Goal: Use online tool/utility: Utilize a website feature to perform a specific function

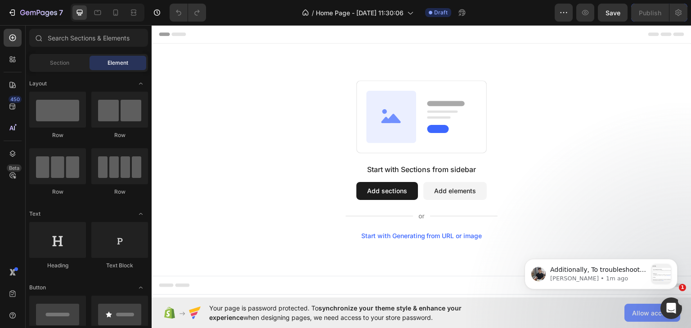
click at [639, 314] on span "Allow access" at bounding box center [652, 312] width 40 height 9
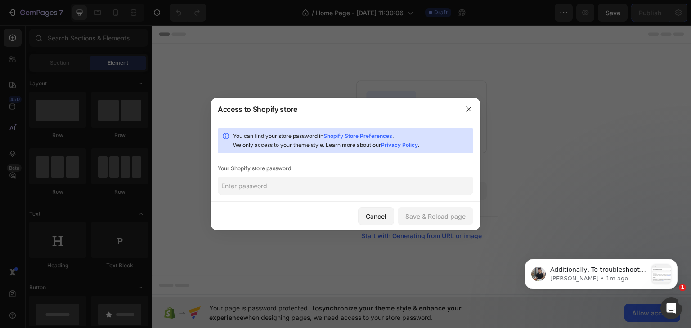
click at [314, 188] on input "text" at bounding box center [345, 186] width 255 height 18
type input "samra"
click at [437, 220] on div "Save & Reload page" at bounding box center [435, 216] width 60 height 9
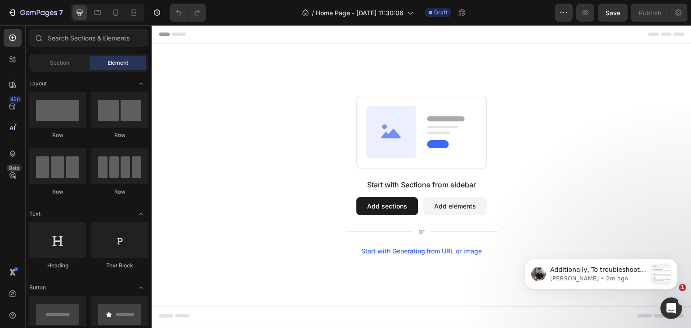
click at [406, 250] on div "Start with Generating from URL or image" at bounding box center [421, 251] width 121 height 7
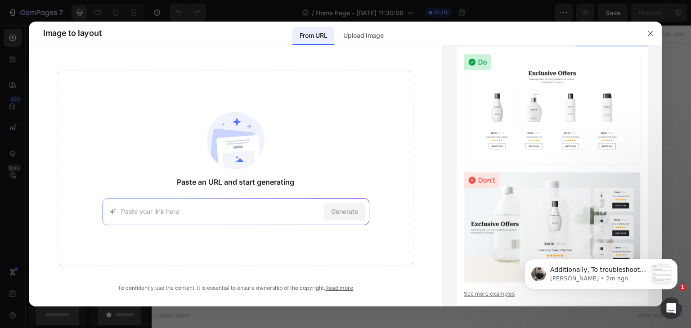
paste input "[URL][DOMAIN_NAME]"
type input "[URL][DOMAIN_NAME]"
click at [342, 213] on span "Generate" at bounding box center [344, 211] width 27 height 9
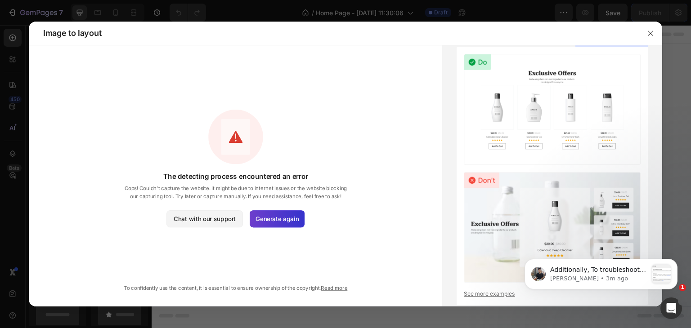
click at [281, 218] on span "Generate again" at bounding box center [276, 218] width 43 height 9
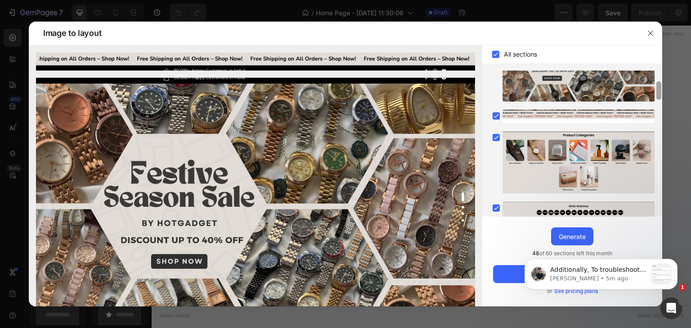
scroll to position [80, 0]
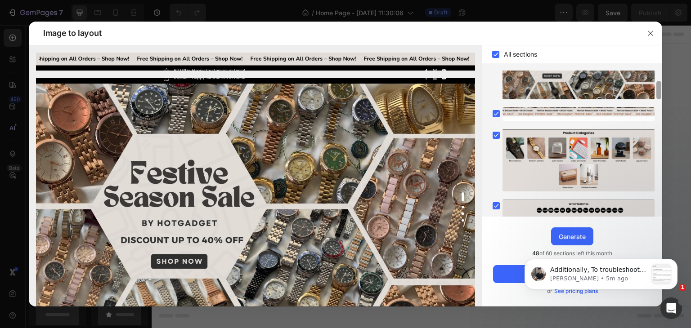
drag, startPoint x: 660, startPoint y: 121, endPoint x: 662, endPoint y: 165, distance: 44.6
click at [668, 166] on div "Image to layout All sections Upgrade to Optimize plan and get unlimited generat…" at bounding box center [345, 164] width 691 height 328
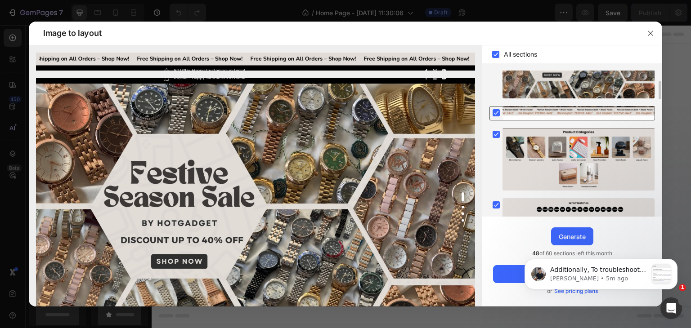
click at [585, 111] on div at bounding box center [578, 113] width 152 height 13
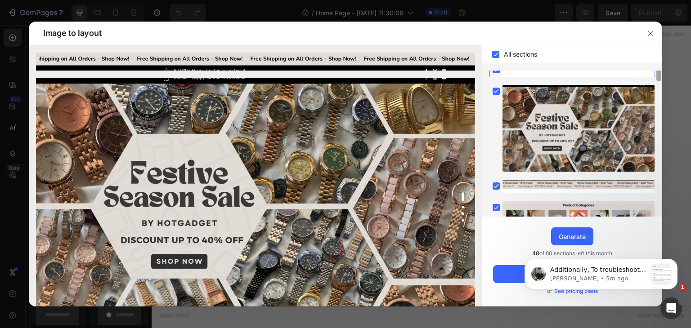
scroll to position [0, 0]
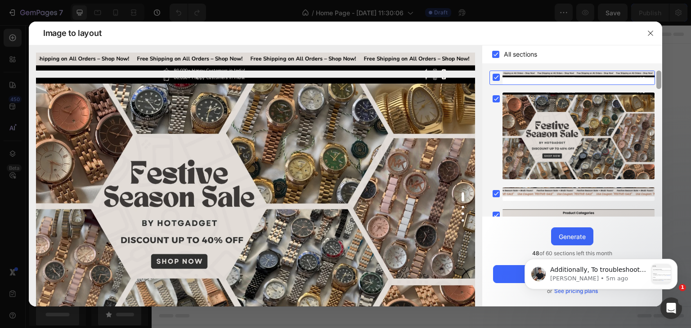
drag, startPoint x: 659, startPoint y: 89, endPoint x: 661, endPoint y: 71, distance: 18.6
click at [661, 71] on div at bounding box center [658, 144] width 7 height 146
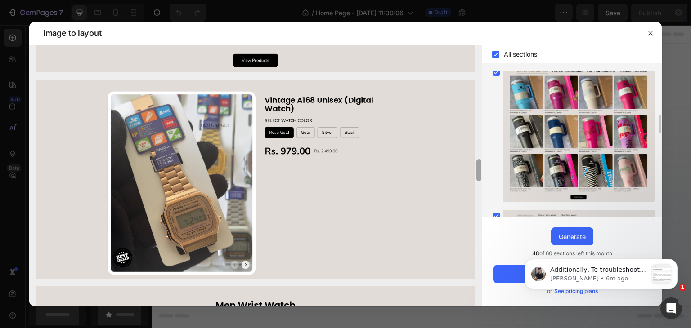
drag, startPoint x: 483, startPoint y: 63, endPoint x: 471, endPoint y: 170, distance: 107.7
click at [471, 170] on div at bounding box center [255, 175] width 453 height 261
click at [293, 170] on img at bounding box center [255, 179] width 439 height 199
click at [304, 129] on img at bounding box center [255, 179] width 439 height 199
click at [497, 53] on icon at bounding box center [496, 55] width 4 height 4
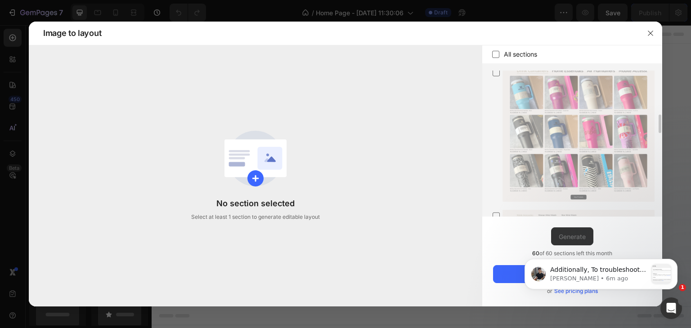
click at [497, 53] on icon at bounding box center [495, 54] width 9 height 9
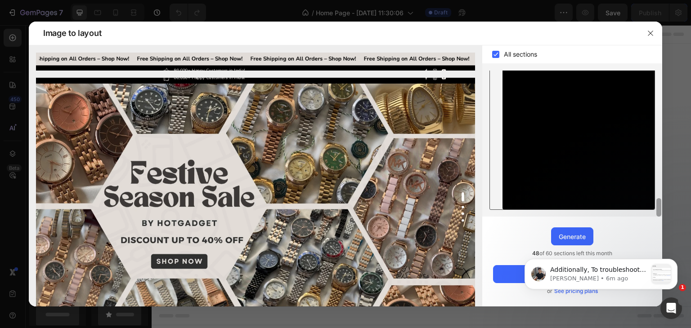
drag, startPoint x: 658, startPoint y: 120, endPoint x: 653, endPoint y: 133, distance: 14.4
click at [657, 198] on div at bounding box center [658, 207] width 5 height 18
click at [652, 31] on icon "button" at bounding box center [650, 33] width 7 height 7
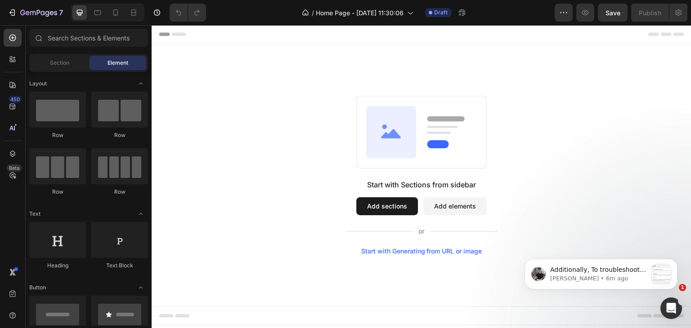
click at [426, 250] on div "Start with Generating from URL or image" at bounding box center [421, 251] width 121 height 7
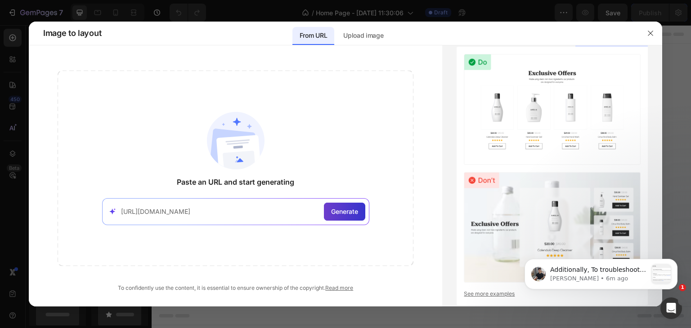
type input "[URL][DOMAIN_NAME]"
click at [344, 211] on span "Generate" at bounding box center [344, 211] width 27 height 9
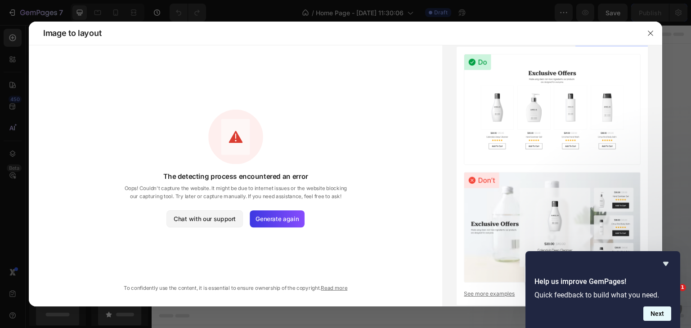
click at [660, 312] on button "Next" at bounding box center [657, 314] width 28 height 14
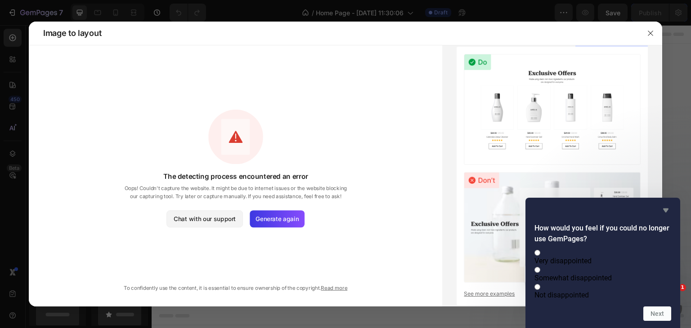
click at [662, 205] on icon "Hide survey" at bounding box center [665, 210] width 11 height 11
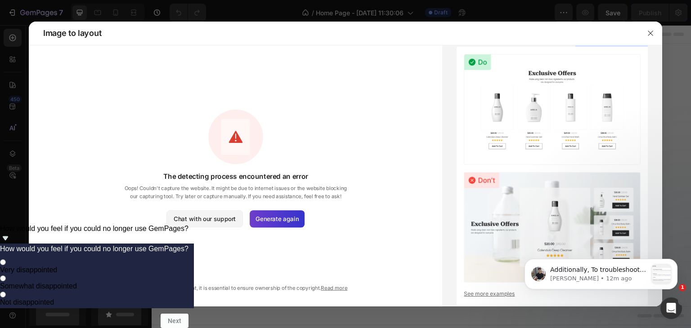
click at [275, 218] on span "Generate again" at bounding box center [276, 218] width 43 height 9
click at [272, 220] on span "Generate again" at bounding box center [276, 218] width 43 height 9
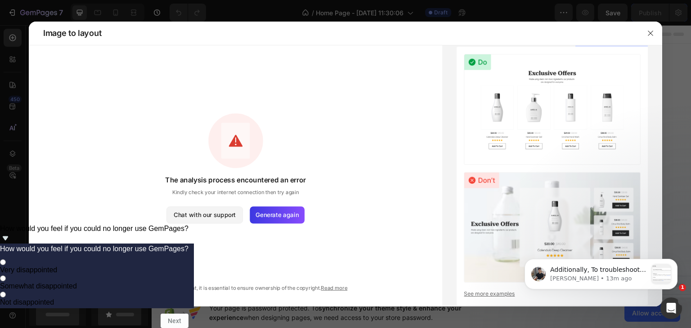
click at [414, 164] on div "The analysis process encountered an error Kindly check your internet connection…" at bounding box center [235, 182] width 413 height 222
click at [268, 214] on span "Generate again" at bounding box center [276, 214] width 43 height 9
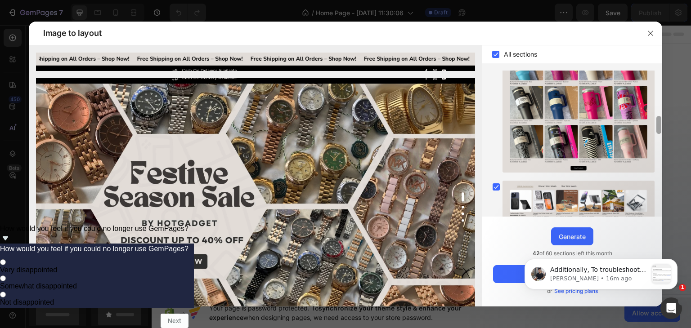
drag, startPoint x: 1170, startPoint y: 342, endPoint x: 649, endPoint y: 245, distance: 530.2
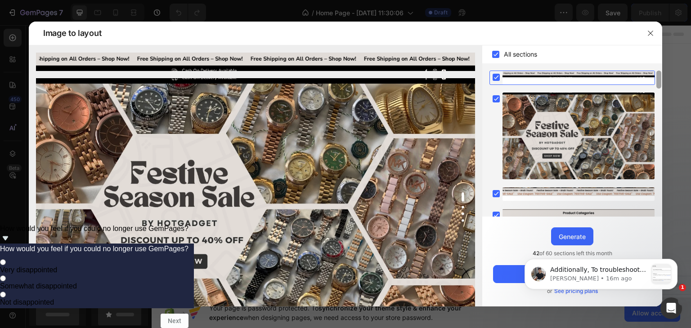
click at [660, 74] on div at bounding box center [658, 80] width 5 height 18
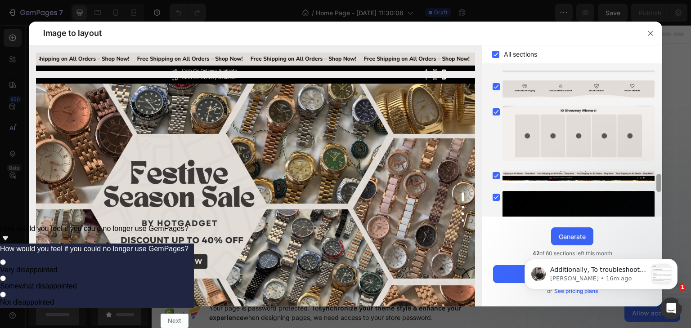
scroll to position [898, 0]
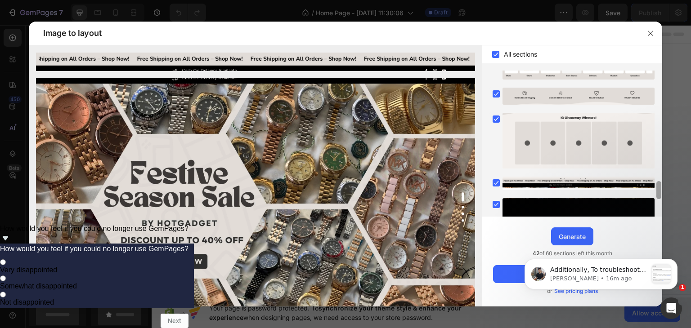
drag, startPoint x: 659, startPoint y: 73, endPoint x: 664, endPoint y: 184, distance: 111.2
click at [664, 184] on div "Image to layout All sections Upgrade to Optimize plan and get unlimited generat…" at bounding box center [345, 164] width 691 height 328
click at [498, 201] on rect at bounding box center [495, 204] width 7 height 7
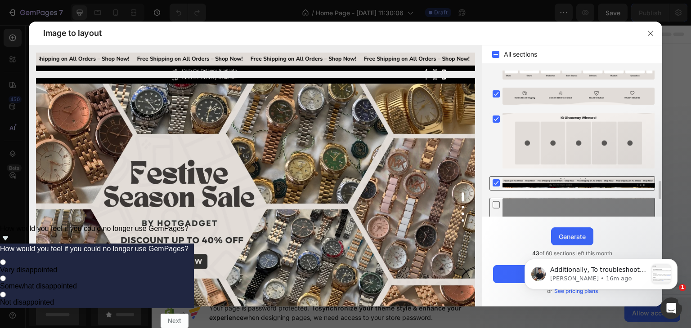
click at [499, 179] on rect at bounding box center [495, 182] width 7 height 7
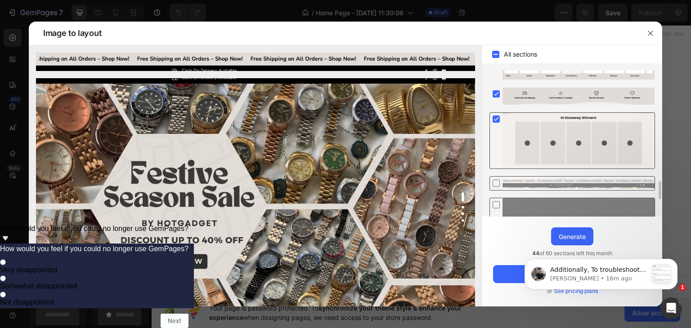
click at [496, 116] on rect at bounding box center [495, 119] width 7 height 7
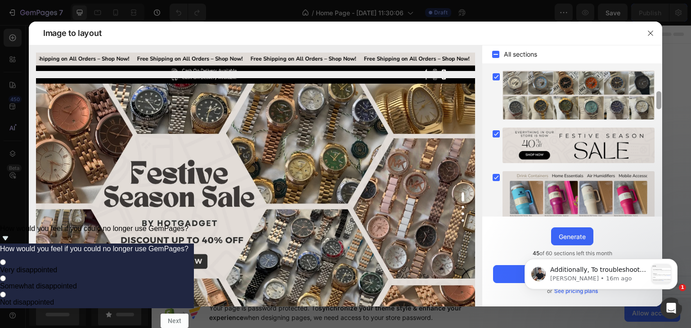
scroll to position [222, 0]
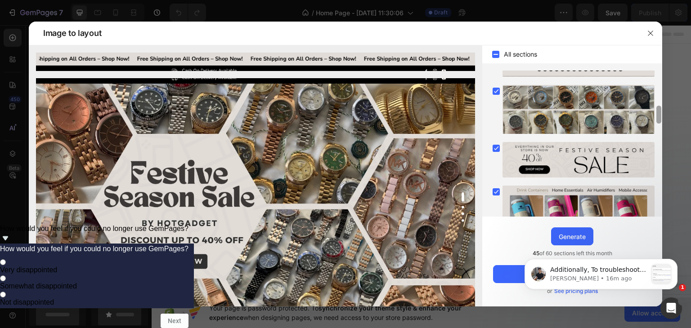
drag, startPoint x: 660, startPoint y: 191, endPoint x: 664, endPoint y: 107, distance: 83.7
click at [664, 107] on div "Image to layout All sections Upgrade to Optimize plan and get unlimited generat…" at bounding box center [345, 164] width 691 height 328
click at [568, 235] on div "Generate" at bounding box center [571, 236] width 27 height 9
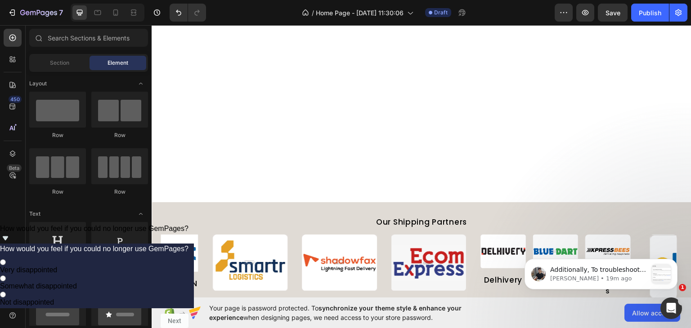
scroll to position [2654, 0]
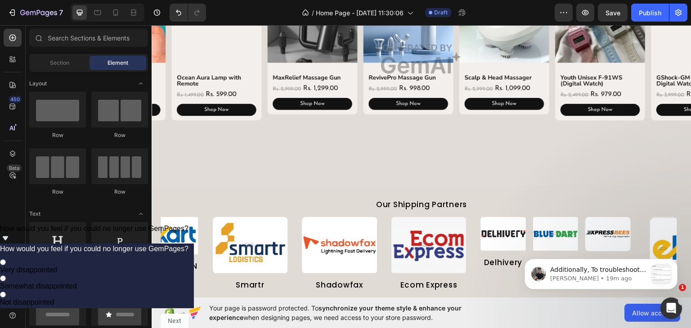
drag, startPoint x: 683, startPoint y: 257, endPoint x: 686, endPoint y: 251, distance: 6.3
click at [686, 251] on body "Additionally, To troubleshoot this issue, we would like to have temporary acces…" at bounding box center [600, 273] width 173 height 56
drag, startPoint x: 684, startPoint y: 257, endPoint x: 1050, endPoint y: 448, distance: 412.9
click at [686, 241] on html "Additionally, To troubleshoot this issue, we would like to have temporary acces…" at bounding box center [601, 272] width 180 height 63
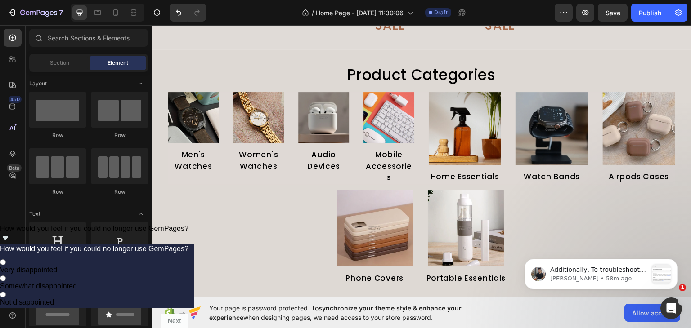
scroll to position [467, 0]
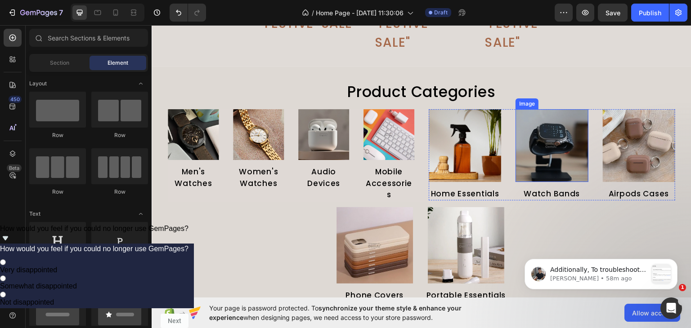
click at [581, 133] on img at bounding box center [551, 145] width 72 height 72
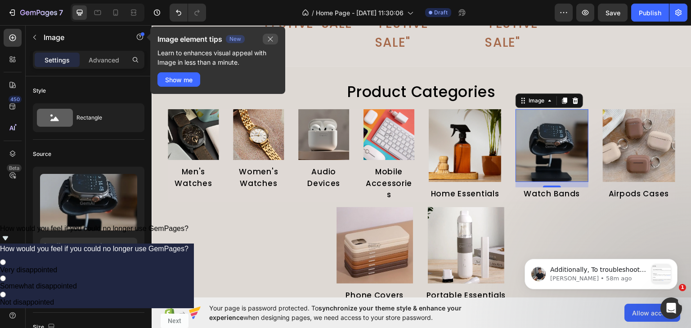
click at [272, 38] on icon "button" at bounding box center [270, 39] width 7 height 7
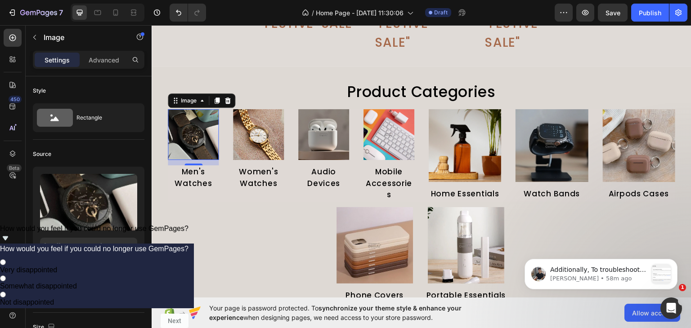
click at [209, 127] on img at bounding box center [193, 134] width 51 height 51
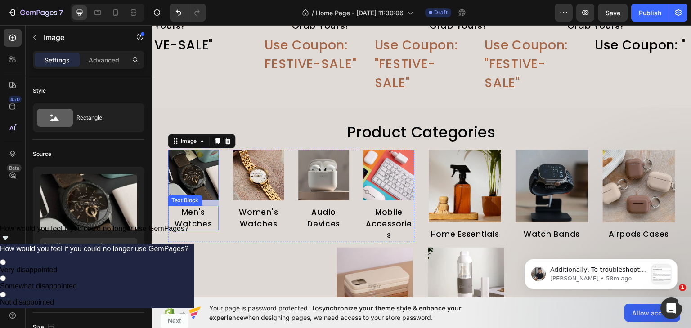
click at [194, 179] on div "Image 12" at bounding box center [193, 174] width 51 height 51
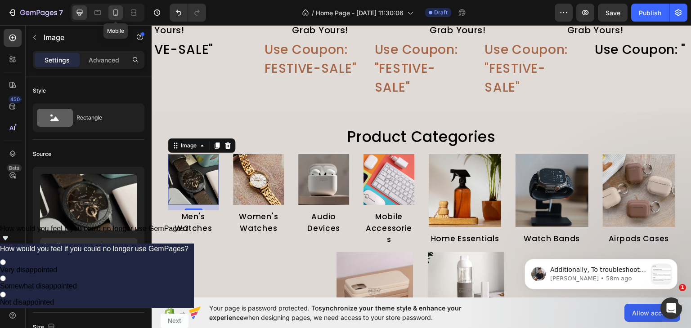
click at [114, 12] on icon at bounding box center [115, 12] width 9 height 9
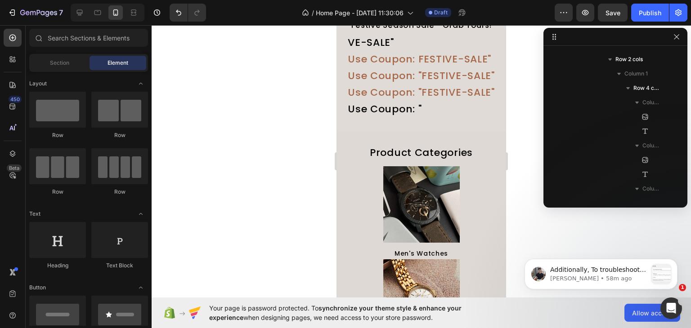
scroll to position [441, 0]
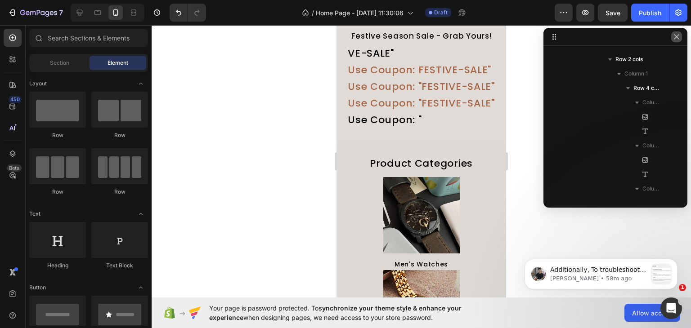
click at [675, 36] on icon "button" at bounding box center [676, 36] width 7 height 7
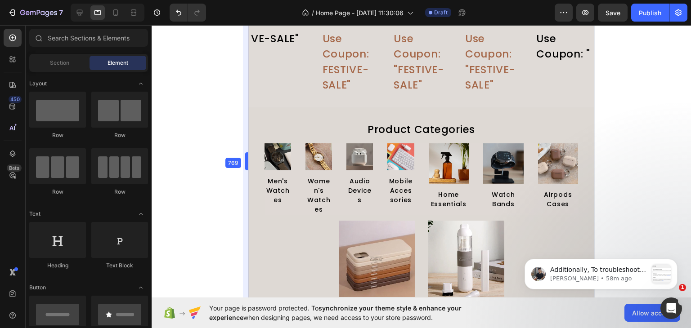
scroll to position [414, 0]
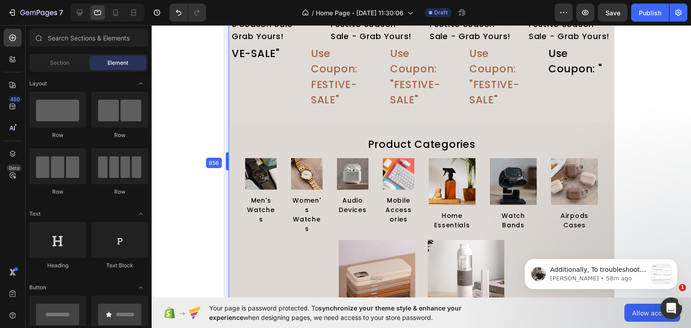
drag, startPoint x: 334, startPoint y: 188, endPoint x: 120, endPoint y: 207, distance: 215.0
click at [115, 9] on icon at bounding box center [115, 12] width 5 height 6
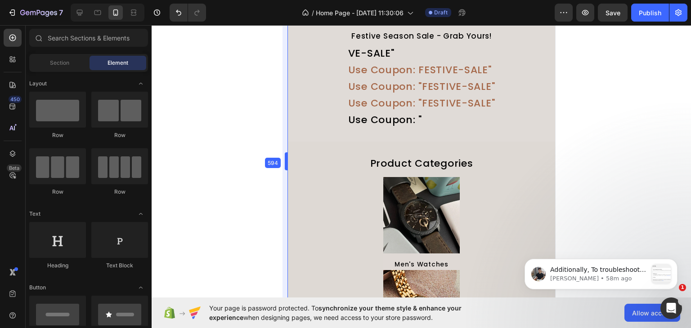
drag, startPoint x: 336, startPoint y: 157, endPoint x: 237, endPoint y: 166, distance: 98.9
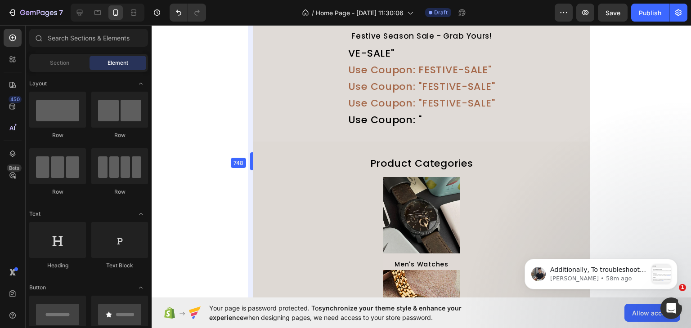
drag, startPoint x: 283, startPoint y: 161, endPoint x: 214, endPoint y: 180, distance: 71.8
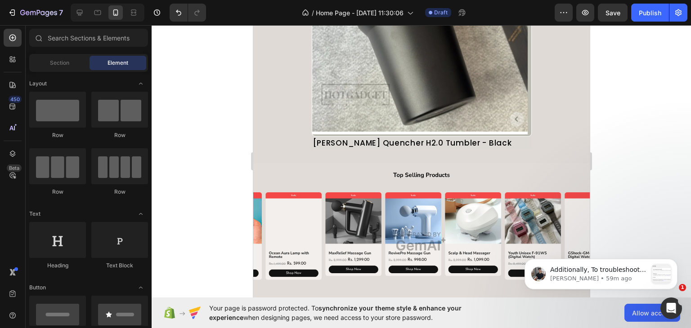
scroll to position [3132, 0]
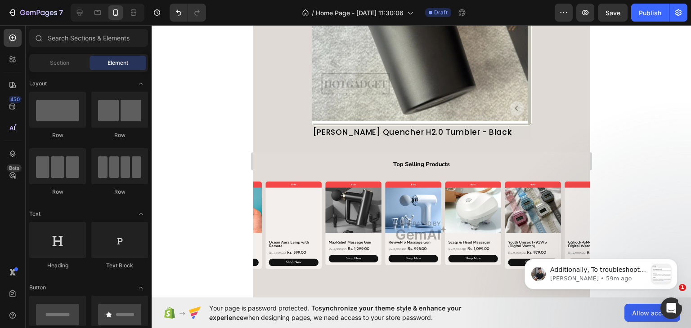
drag, startPoint x: 585, startPoint y: 75, endPoint x: 359, endPoint y: 40, distance: 228.4
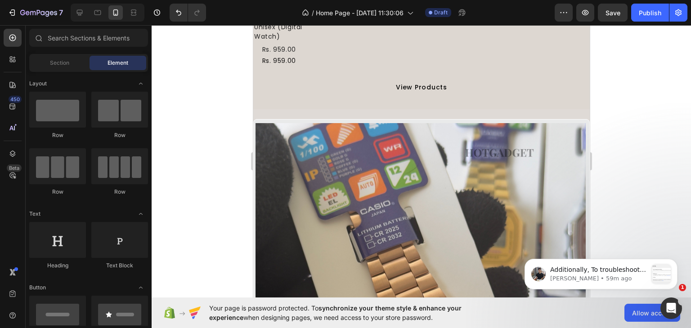
scroll to position [2140, 0]
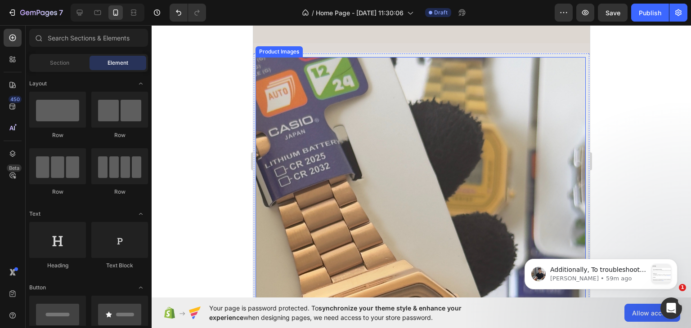
click at [526, 167] on img at bounding box center [420, 222] width 330 height 330
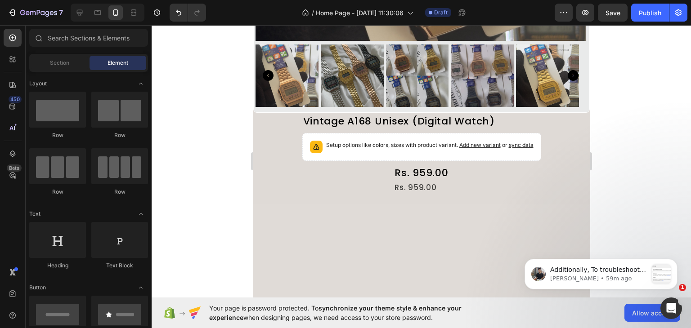
scroll to position [1906, 0]
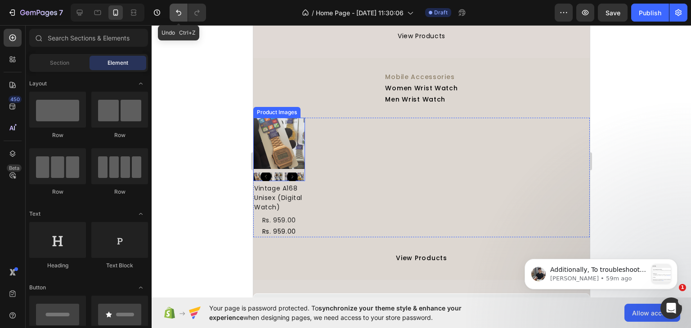
click at [176, 9] on icon "Undo/Redo" at bounding box center [178, 12] width 9 height 9
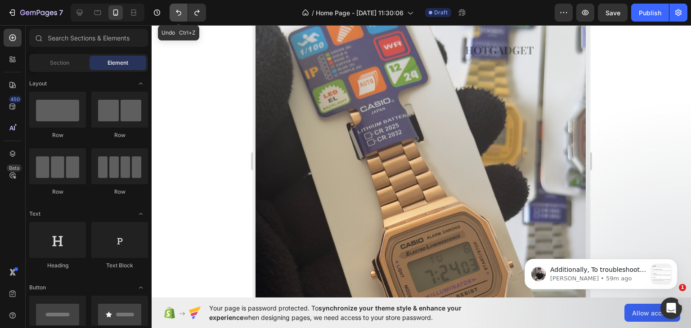
click at [176, 9] on icon "Undo/Redo" at bounding box center [178, 12] width 9 height 9
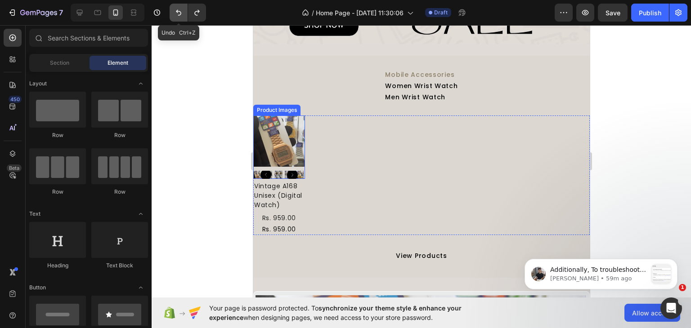
click at [176, 9] on icon "Undo/Redo" at bounding box center [178, 12] width 9 height 9
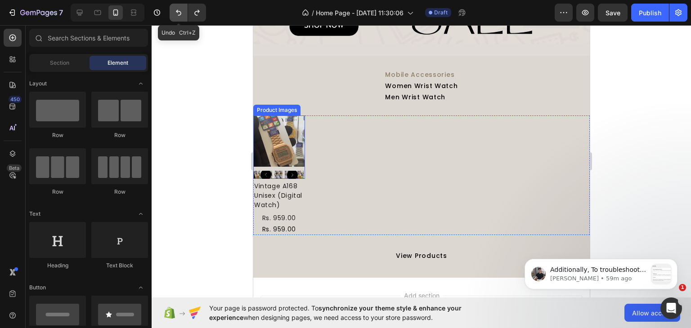
click at [176, 9] on icon "Undo/Redo" at bounding box center [178, 12] width 9 height 9
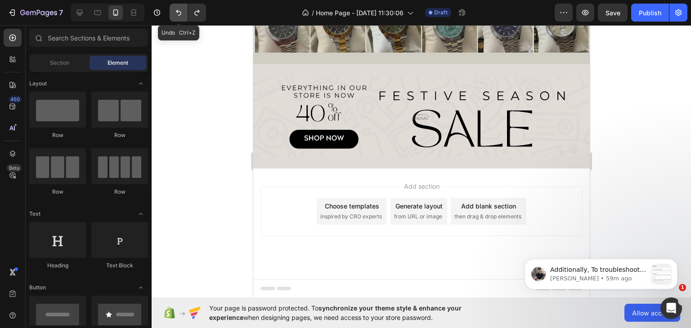
click at [176, 9] on icon "Undo/Redo" at bounding box center [178, 12] width 9 height 9
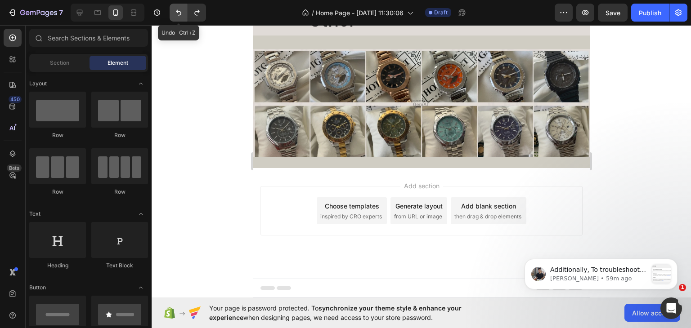
click at [176, 9] on icon "Undo/Redo" at bounding box center [178, 12] width 9 height 9
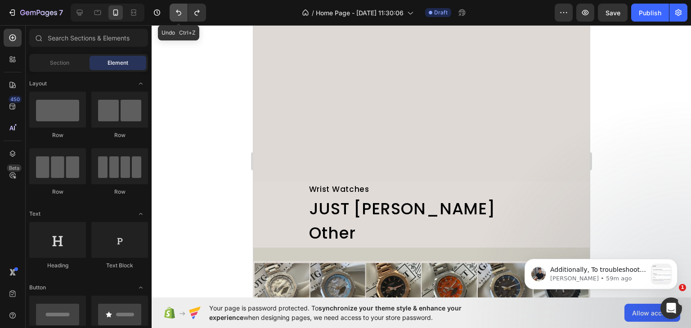
click at [176, 9] on icon "Undo/Redo" at bounding box center [178, 12] width 9 height 9
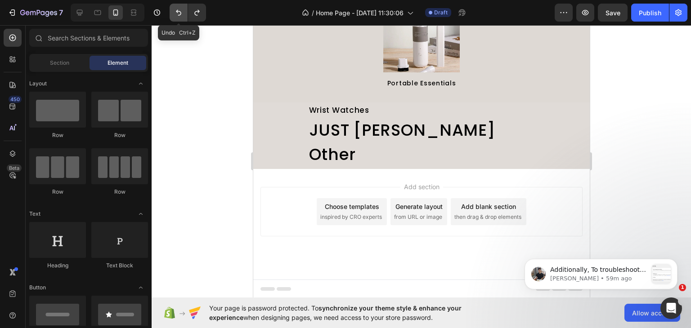
click at [176, 9] on icon "Undo/Redo" at bounding box center [178, 12] width 9 height 9
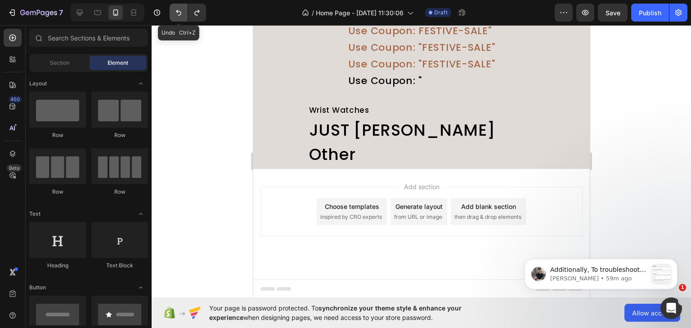
click at [176, 9] on icon "Undo/Redo" at bounding box center [178, 12] width 9 height 9
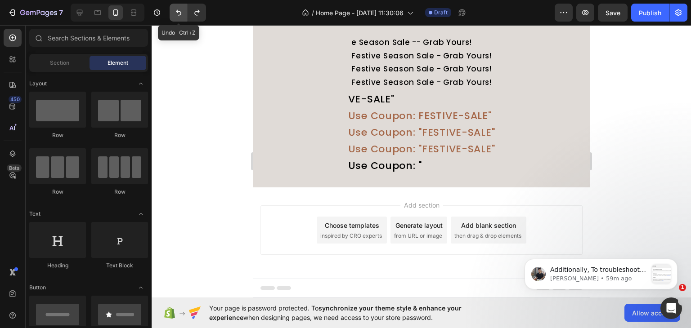
click at [176, 9] on icon "Undo/Redo" at bounding box center [178, 12] width 9 height 9
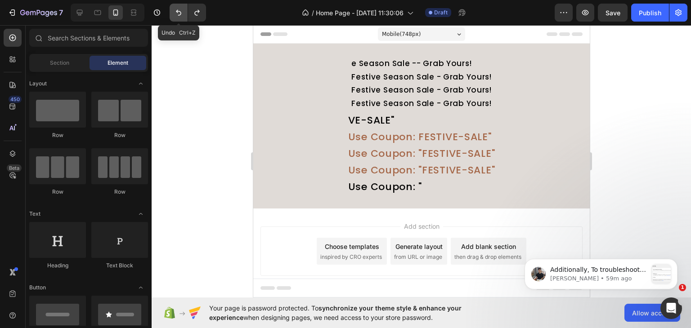
click at [176, 9] on icon "Undo/Redo" at bounding box center [178, 12] width 9 height 9
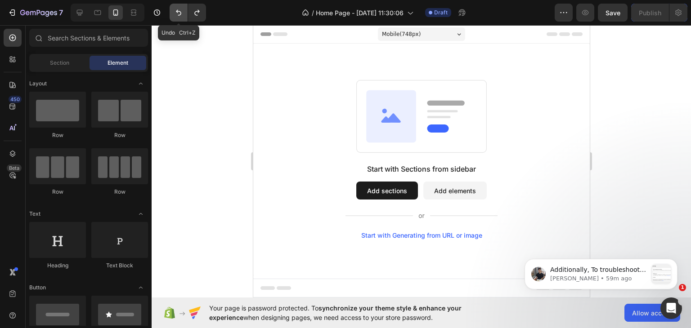
click at [176, 9] on icon "Undo/Redo" at bounding box center [178, 12] width 9 height 9
click at [184, 9] on button "Undo/Redo" at bounding box center [179, 13] width 18 height 18
click at [10, 33] on div at bounding box center [13, 38] width 18 height 18
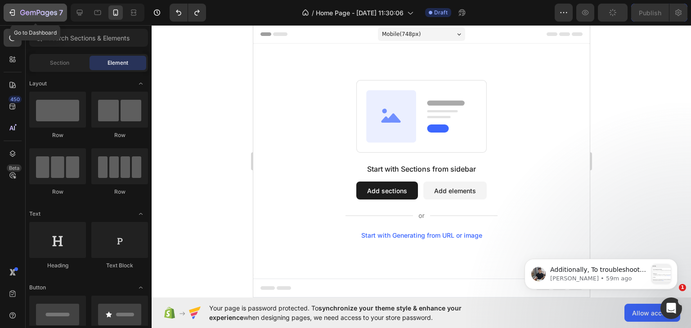
click at [19, 11] on div "7" at bounding box center [35, 12] width 55 height 11
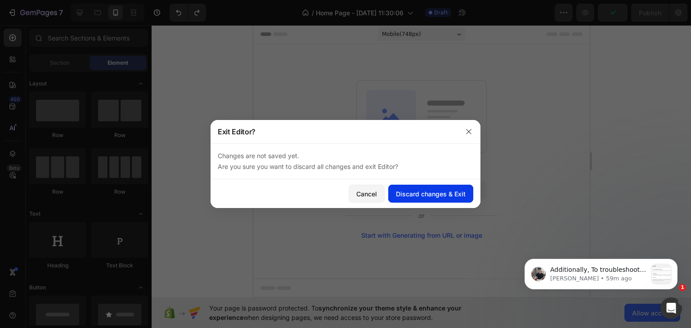
click at [423, 193] on div "Discard changes & Exit" at bounding box center [431, 193] width 70 height 9
